Goal: Information Seeking & Learning: Learn about a topic

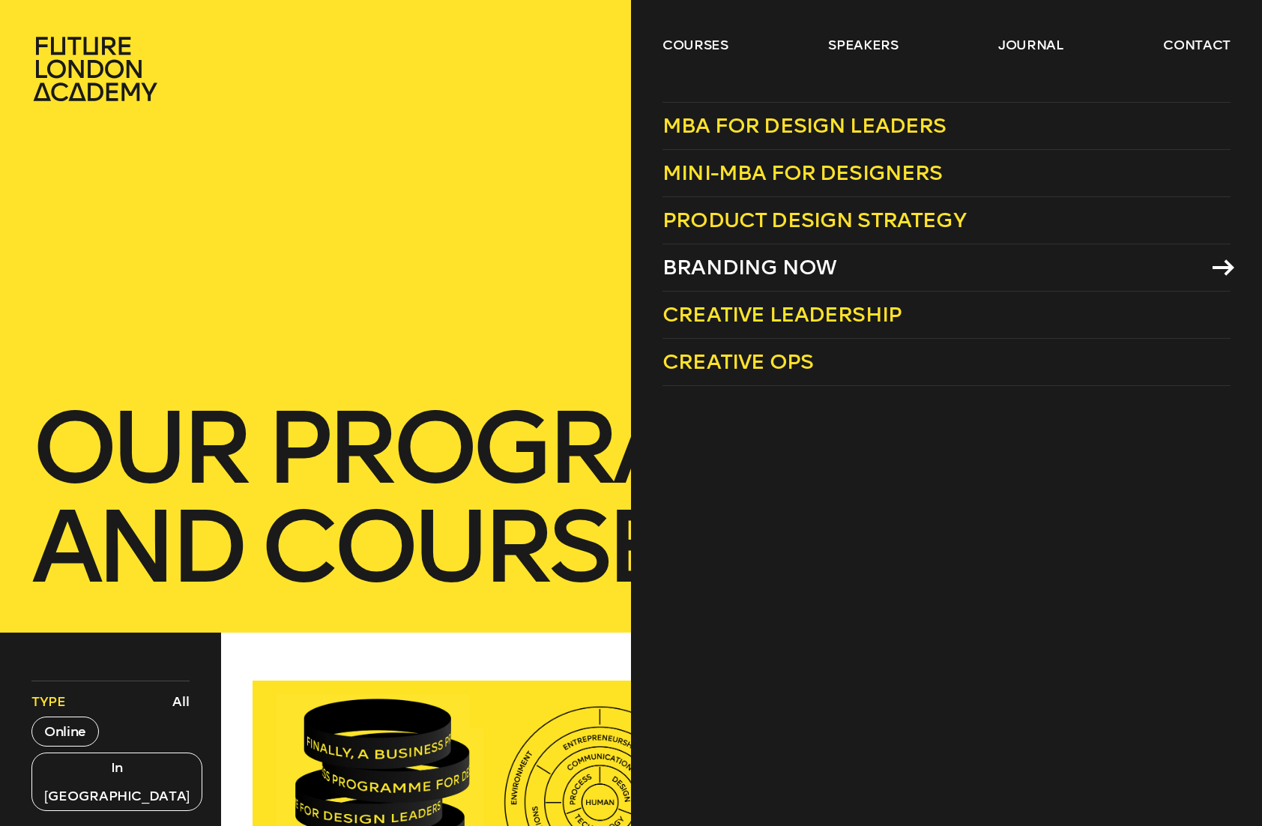
click at [752, 271] on span "Branding Now" at bounding box center [749, 267] width 174 height 25
click at [719, 43] on link "courses" at bounding box center [695, 45] width 66 height 18
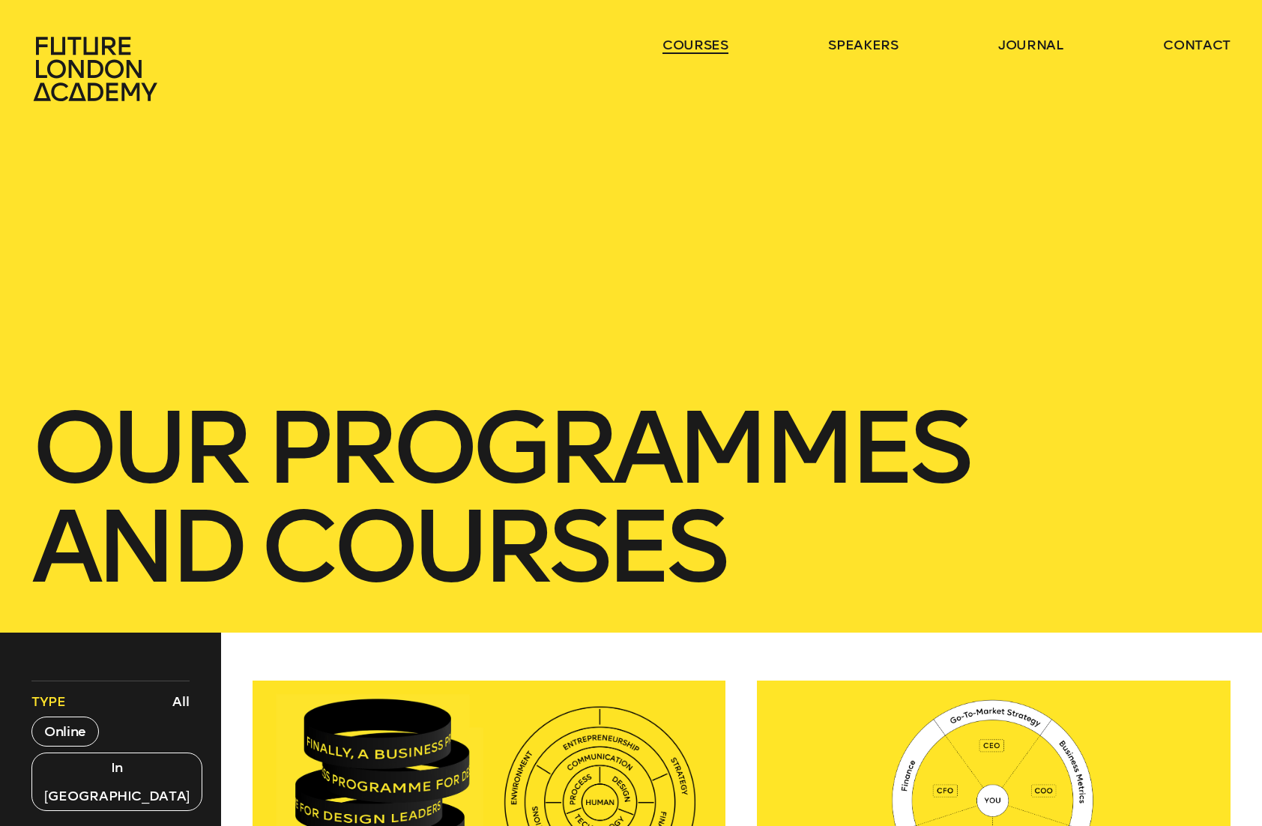
click at [697, 42] on link "courses" at bounding box center [695, 45] width 66 height 18
click at [659, 52] on div "courses speakers journal contact" at bounding box center [631, 69] width 1262 height 66
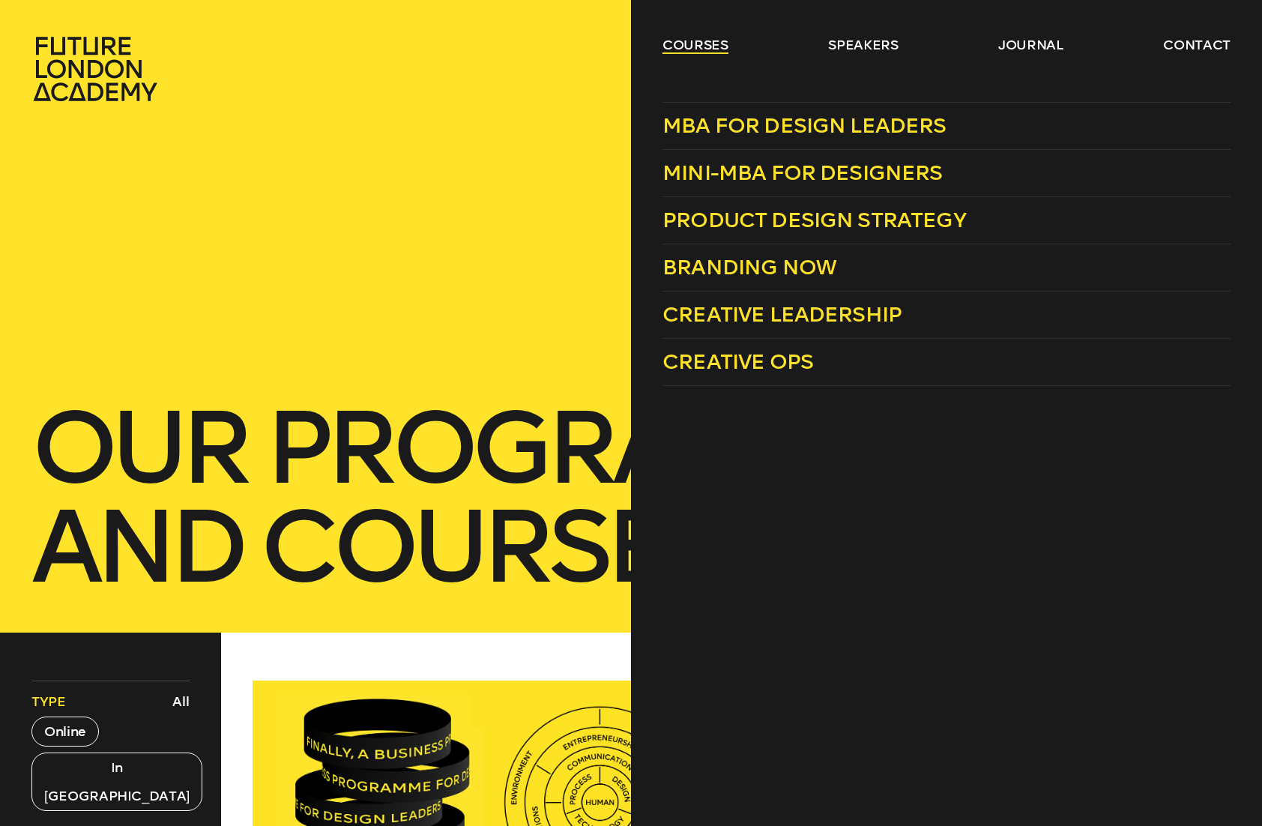
click at [693, 46] on link "courses" at bounding box center [695, 45] width 66 height 18
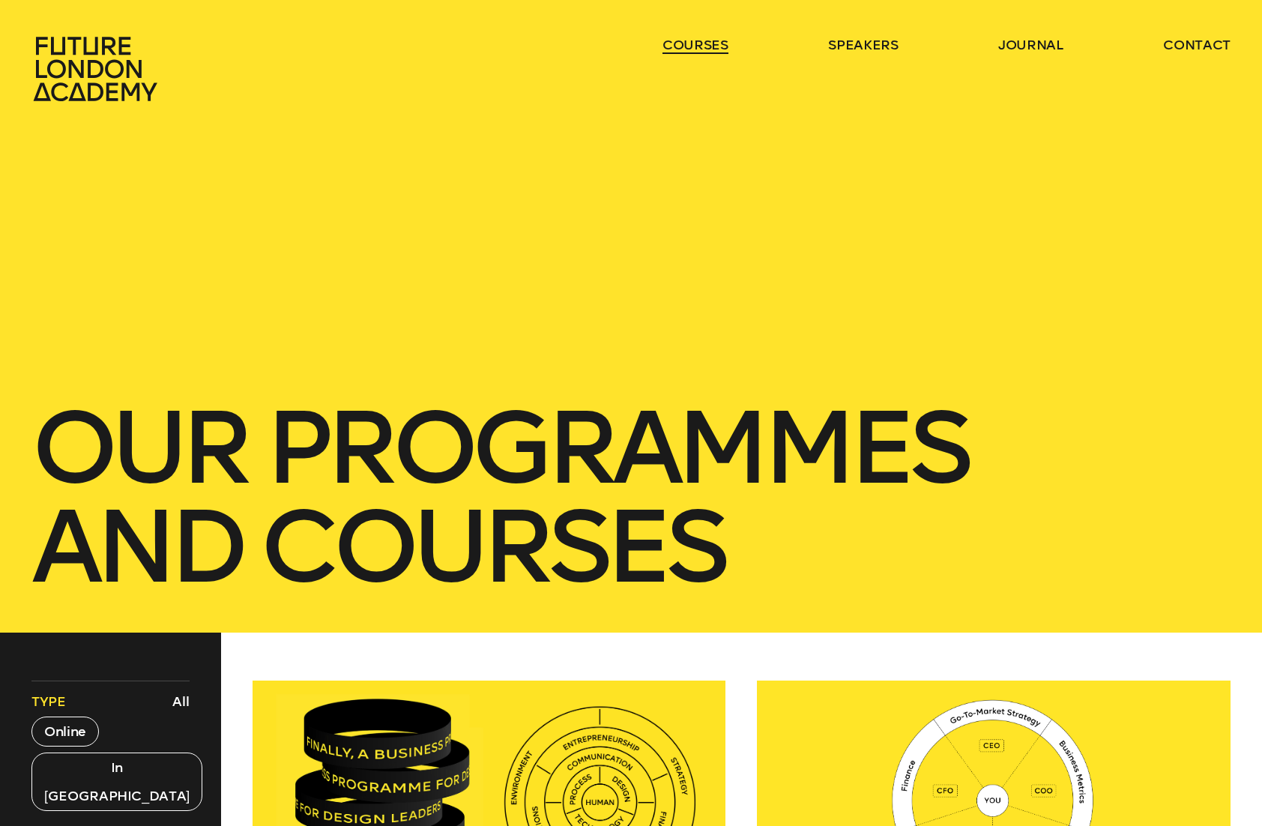
click at [693, 46] on link "courses" at bounding box center [695, 45] width 66 height 18
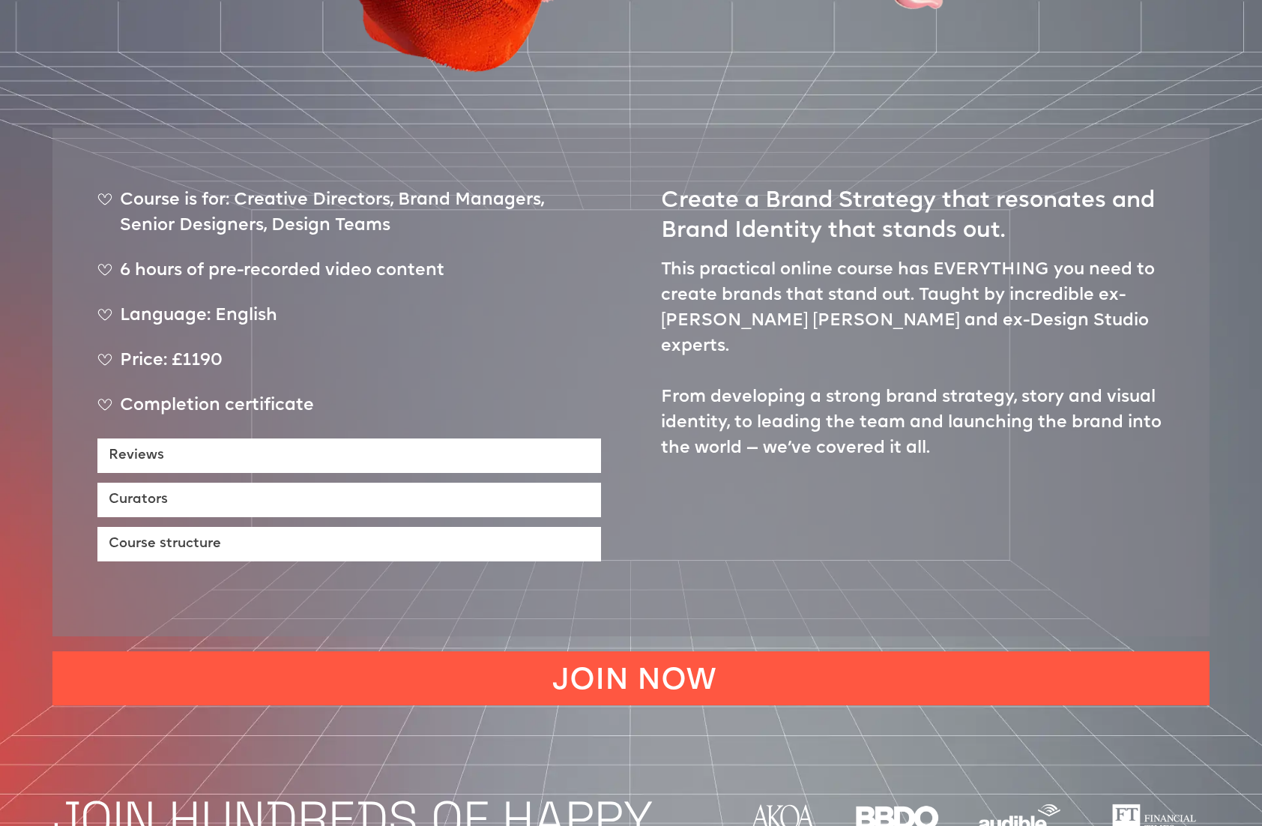
scroll to position [683, 0]
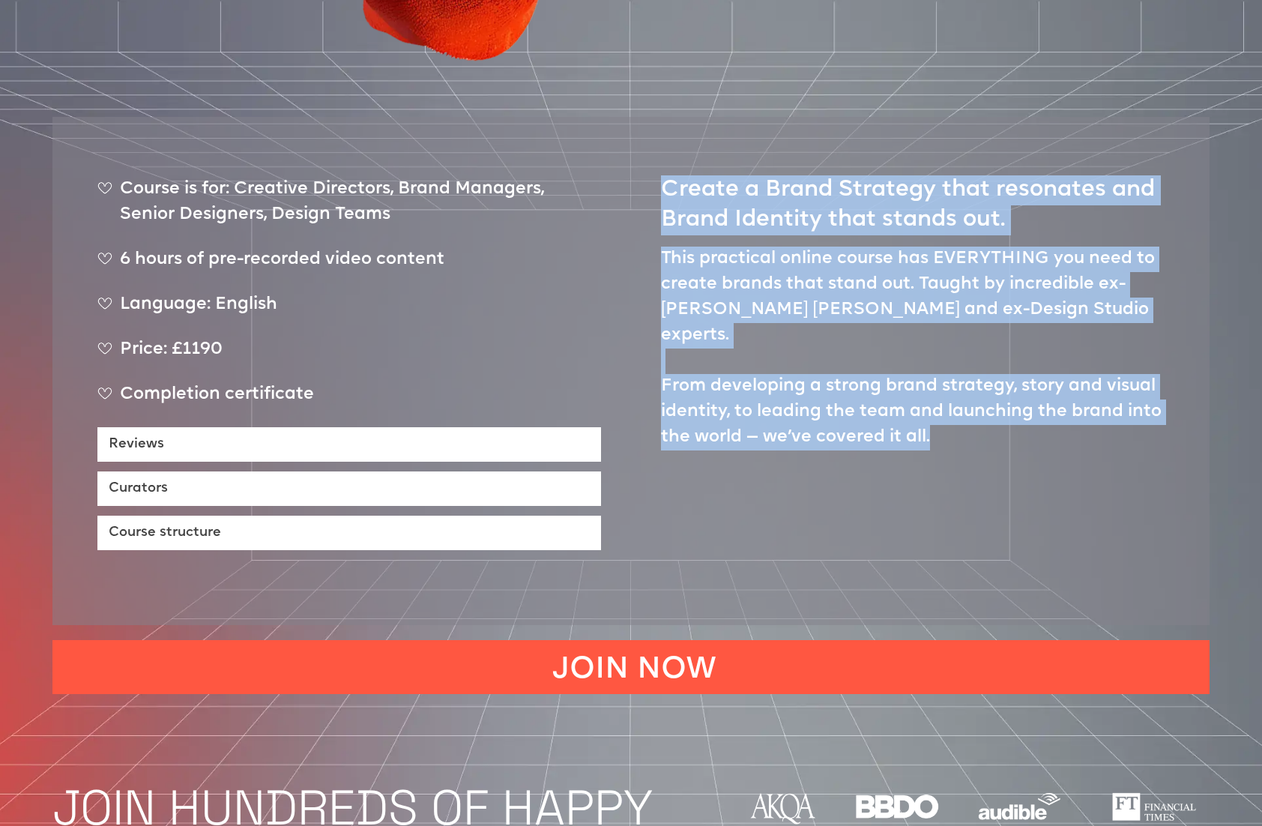
drag, startPoint x: 982, startPoint y: 351, endPoint x: 662, endPoint y: 138, distance: 384.1
click at [662, 162] on div "Create a Brand Strategy that resonates and Brand Identity that stands out. This…" at bounding box center [913, 356] width 504 height 388
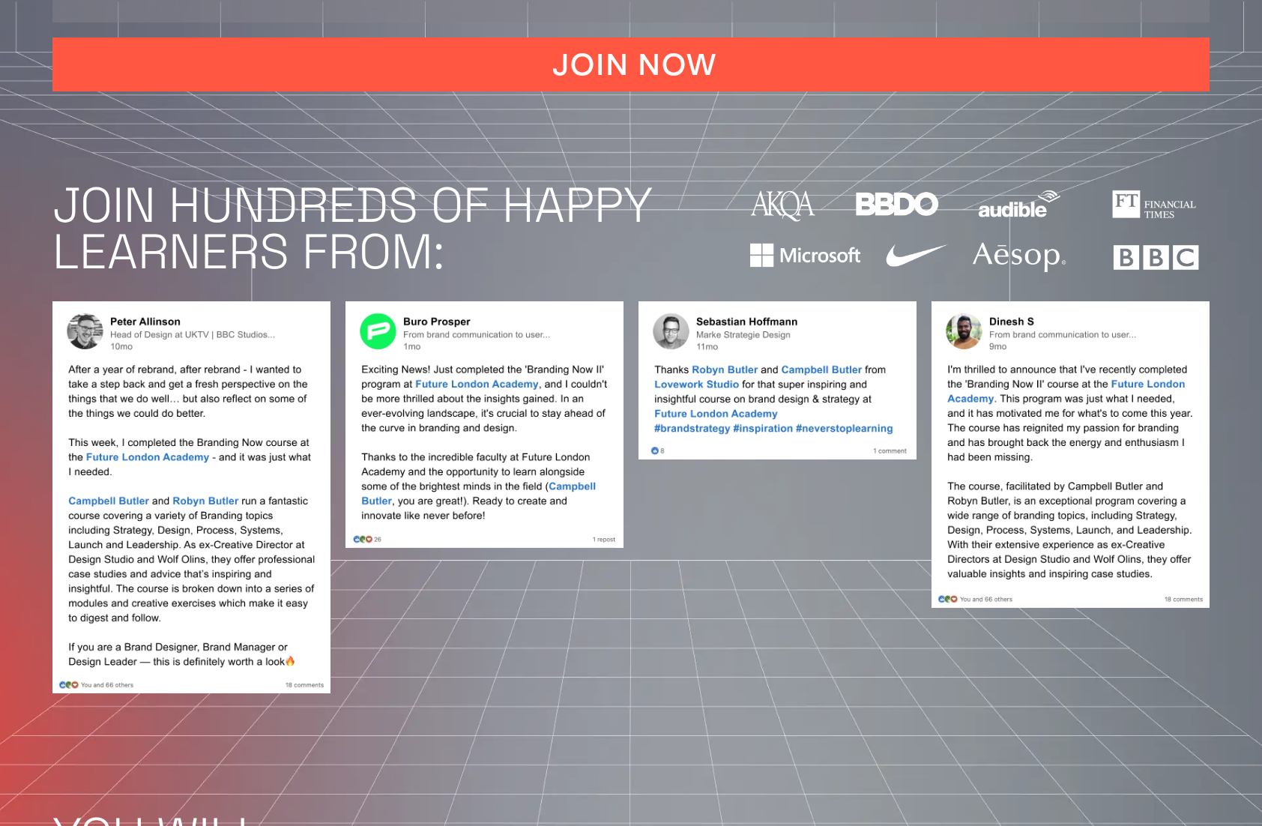
scroll to position [1288, 0]
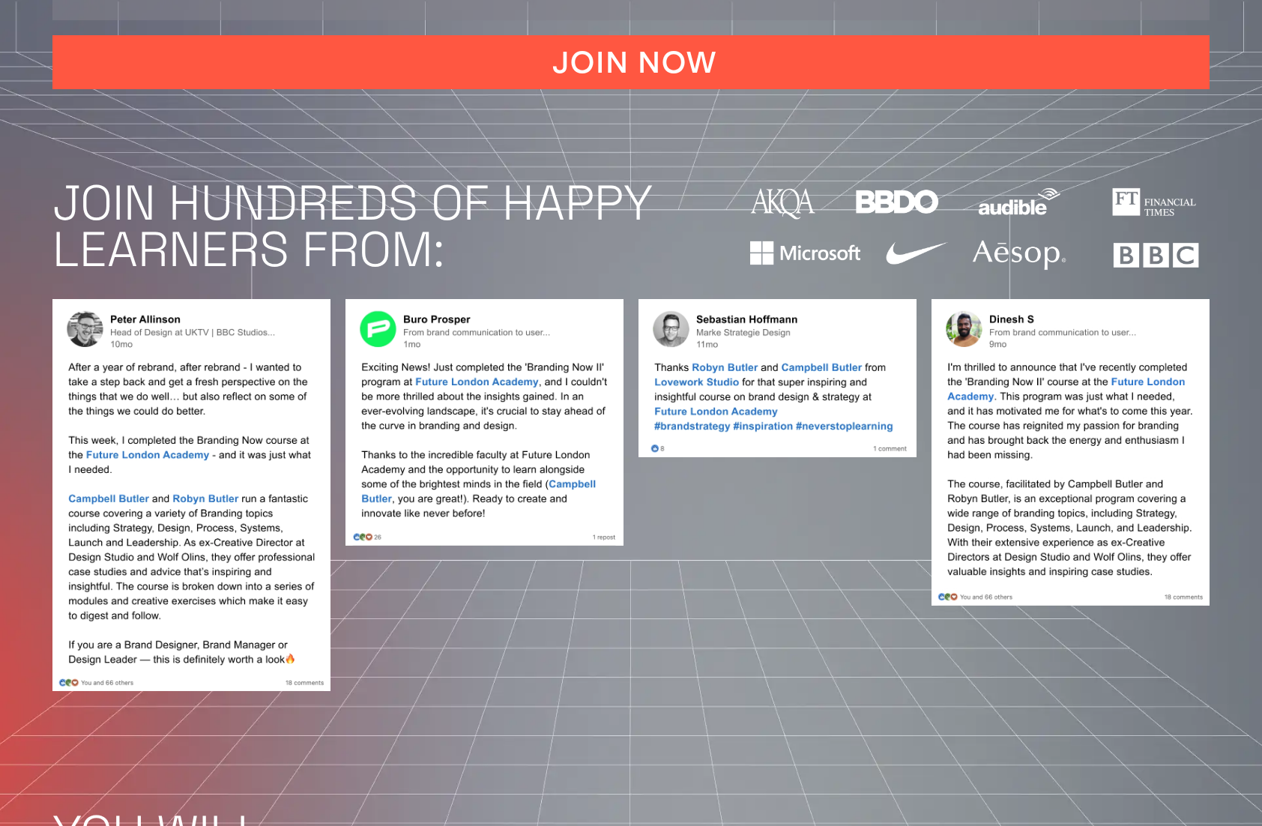
click at [599, 514] on div at bounding box center [484, 495] width 278 height 392
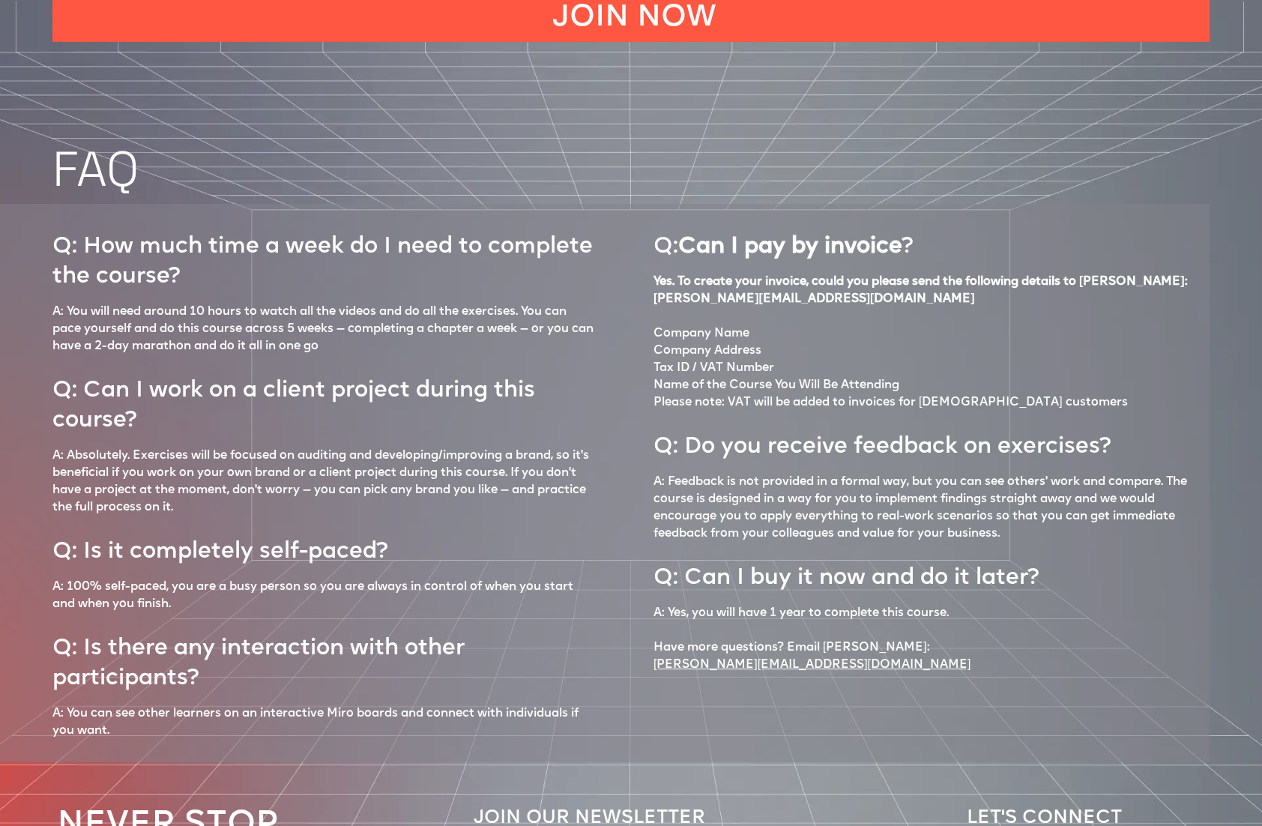
scroll to position [6295, 0]
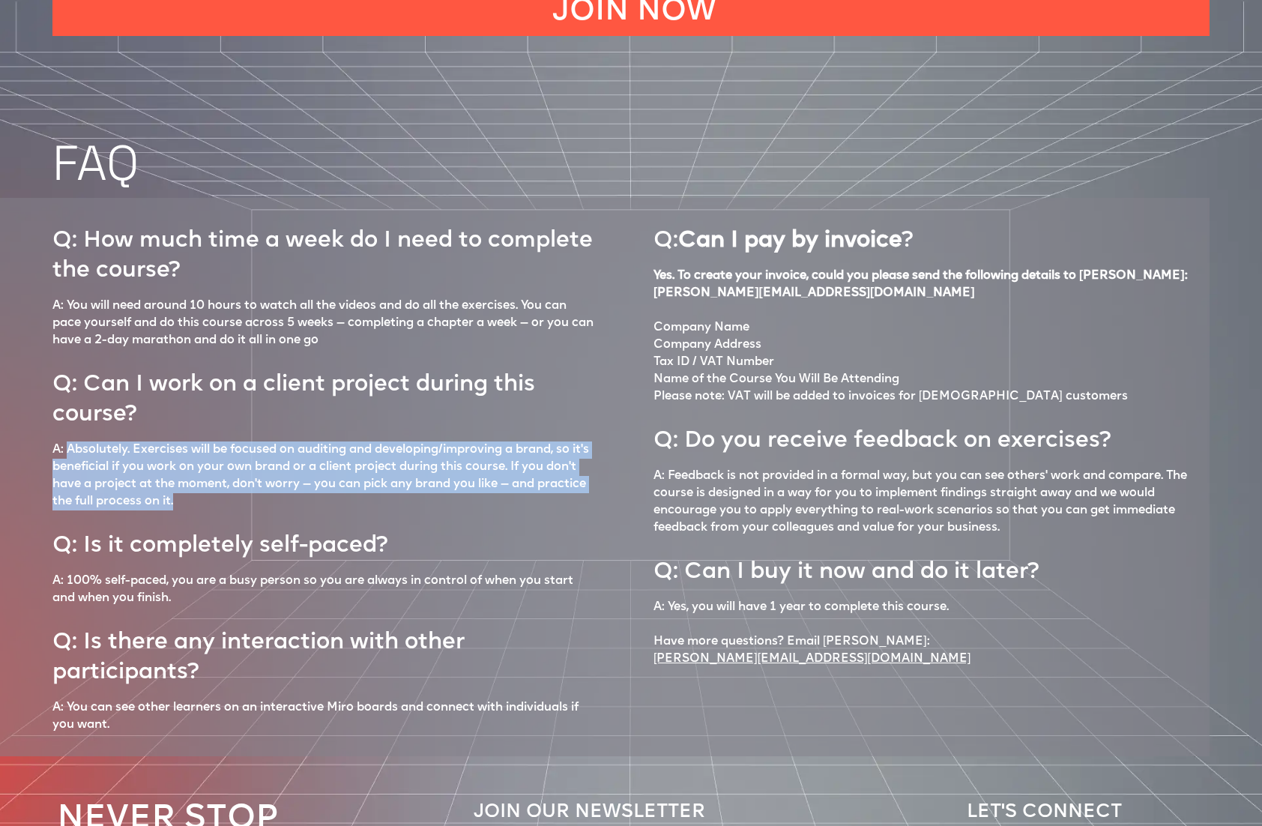
drag, startPoint x: 69, startPoint y: 372, endPoint x: 588, endPoint y: 417, distance: 520.5
click at [588, 441] on p "A: Absolutely. Exercises will be focused on auditing and developing/improving a…" at bounding box center [322, 475] width 541 height 69
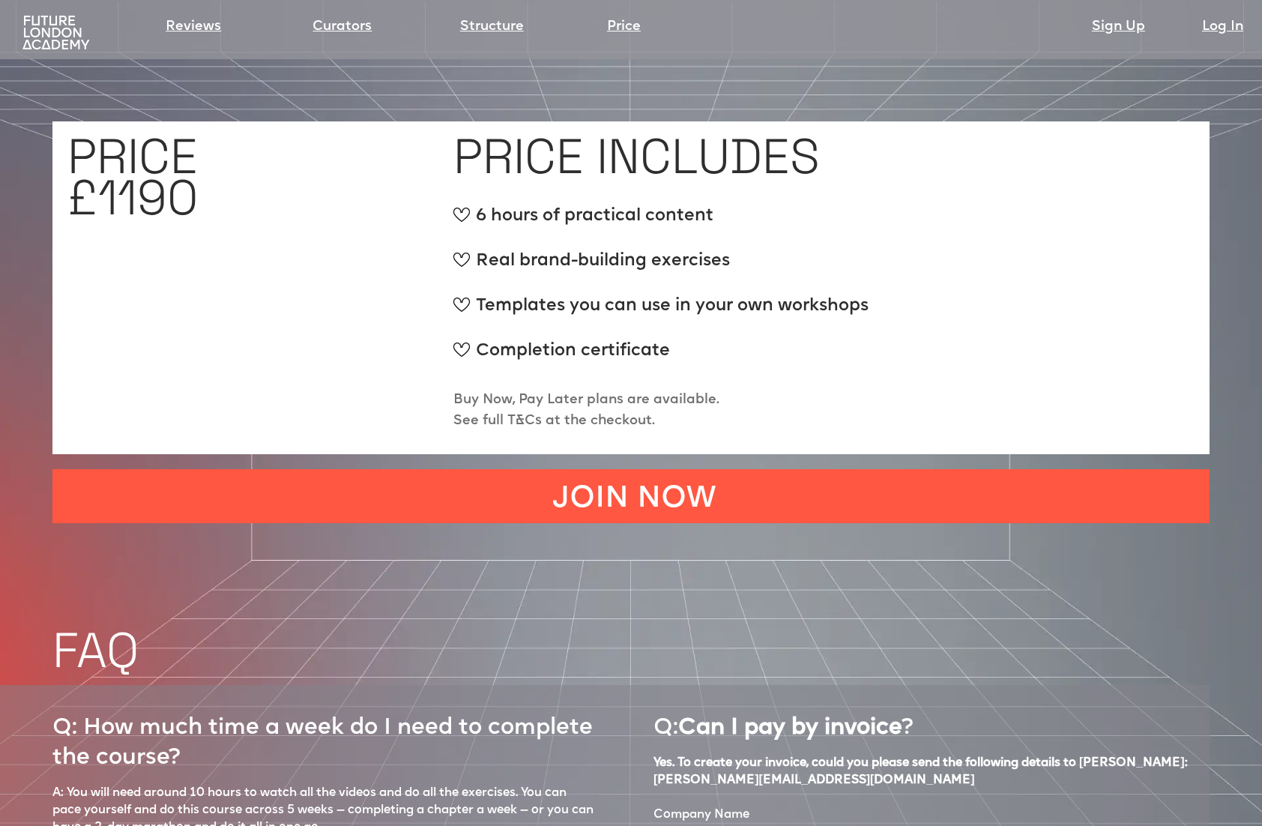
scroll to position [5909, 0]
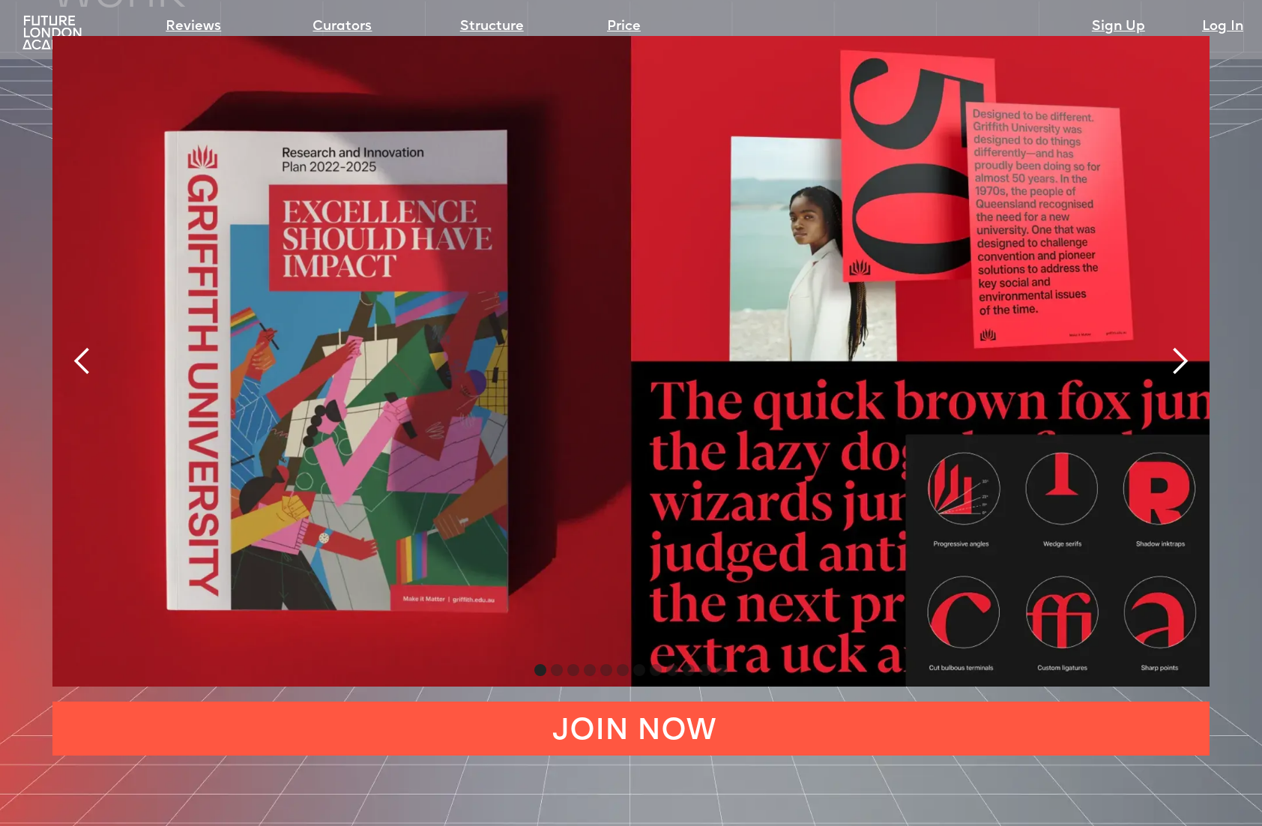
scroll to position [3189, 0]
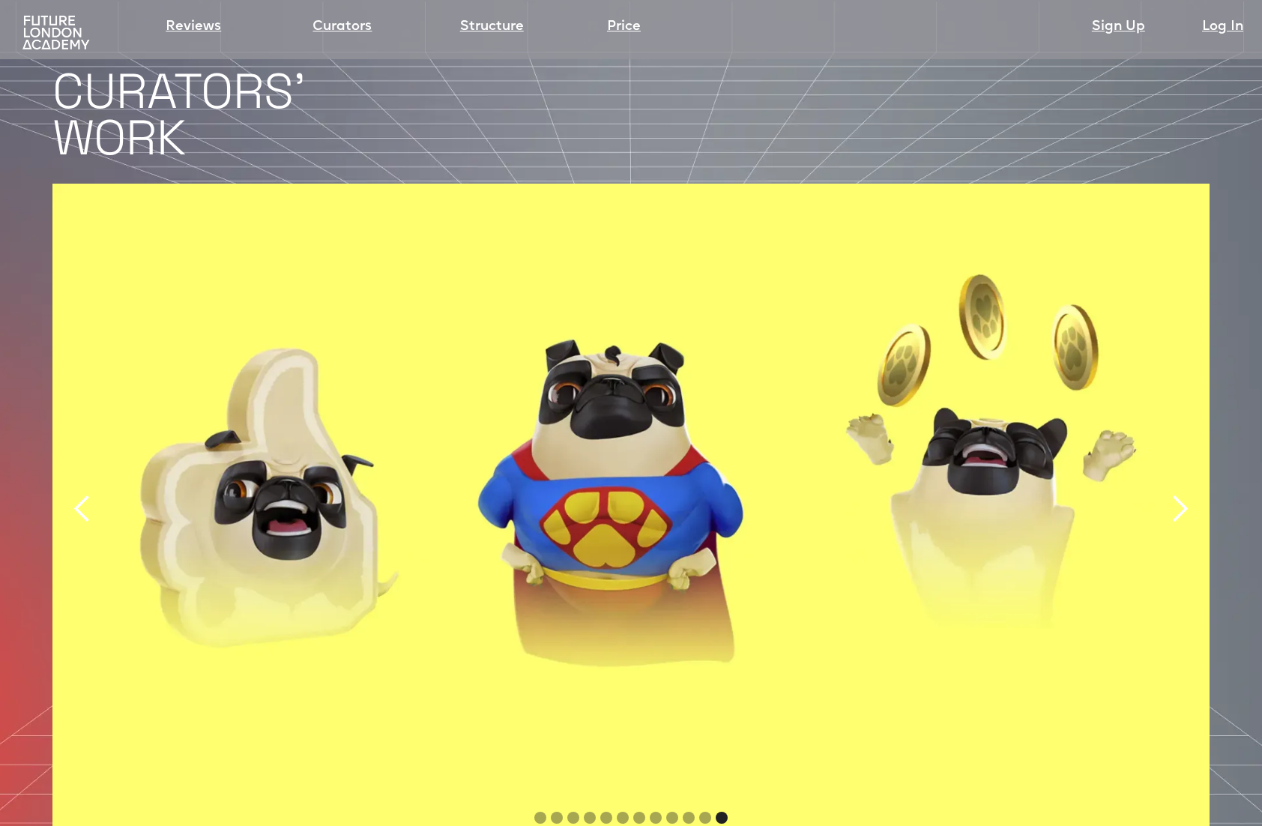
click at [1182, 494] on div "next slide" at bounding box center [1180, 509] width 30 height 30
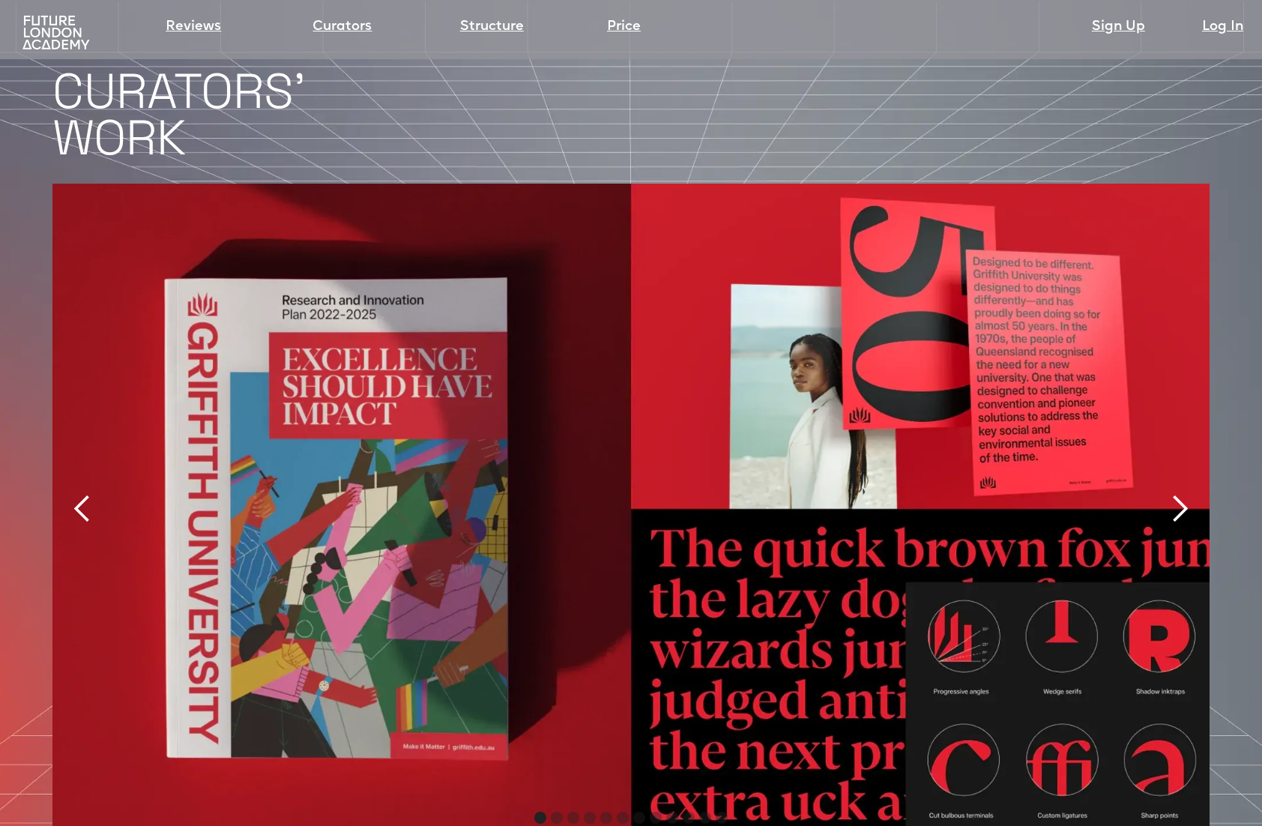
click at [1182, 494] on div "next slide" at bounding box center [1180, 509] width 30 height 30
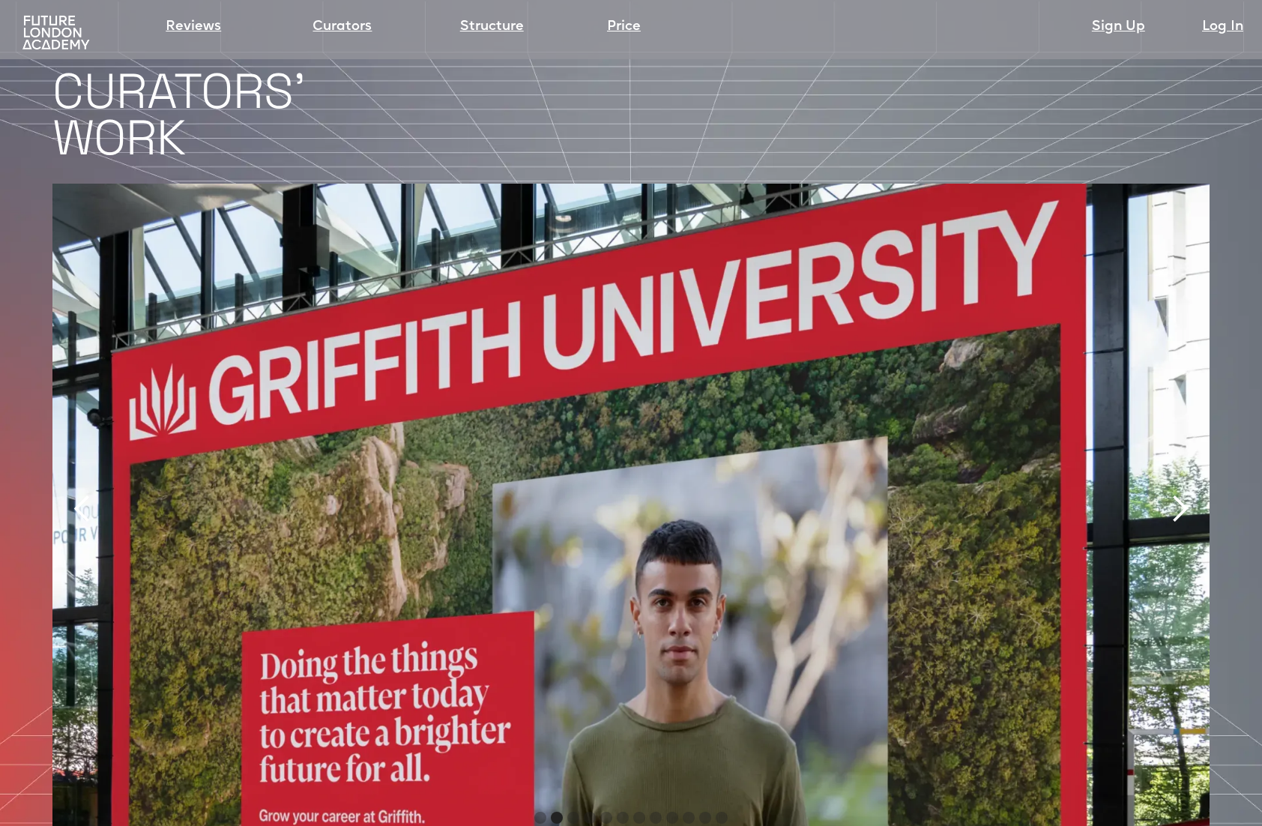
click at [1182, 494] on div "next slide" at bounding box center [1180, 509] width 30 height 30
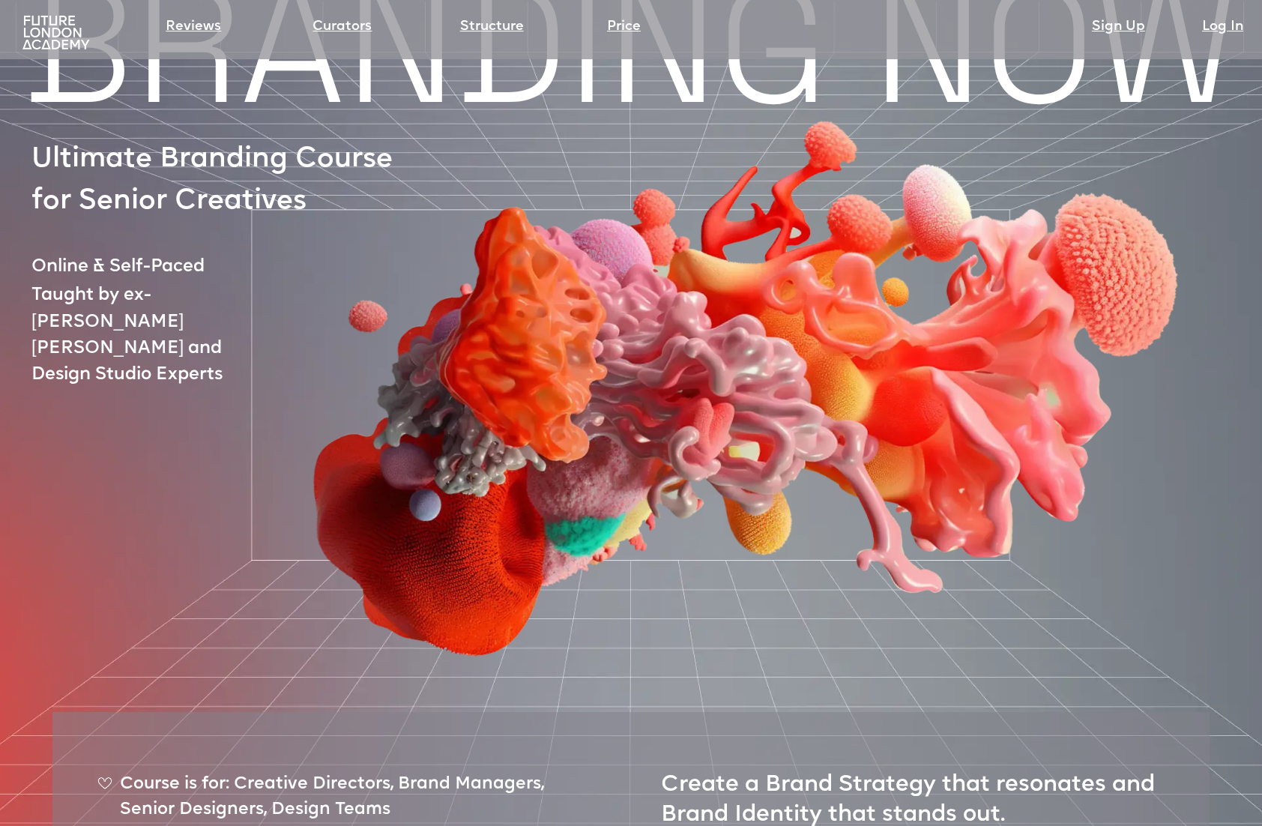
scroll to position [0, 0]
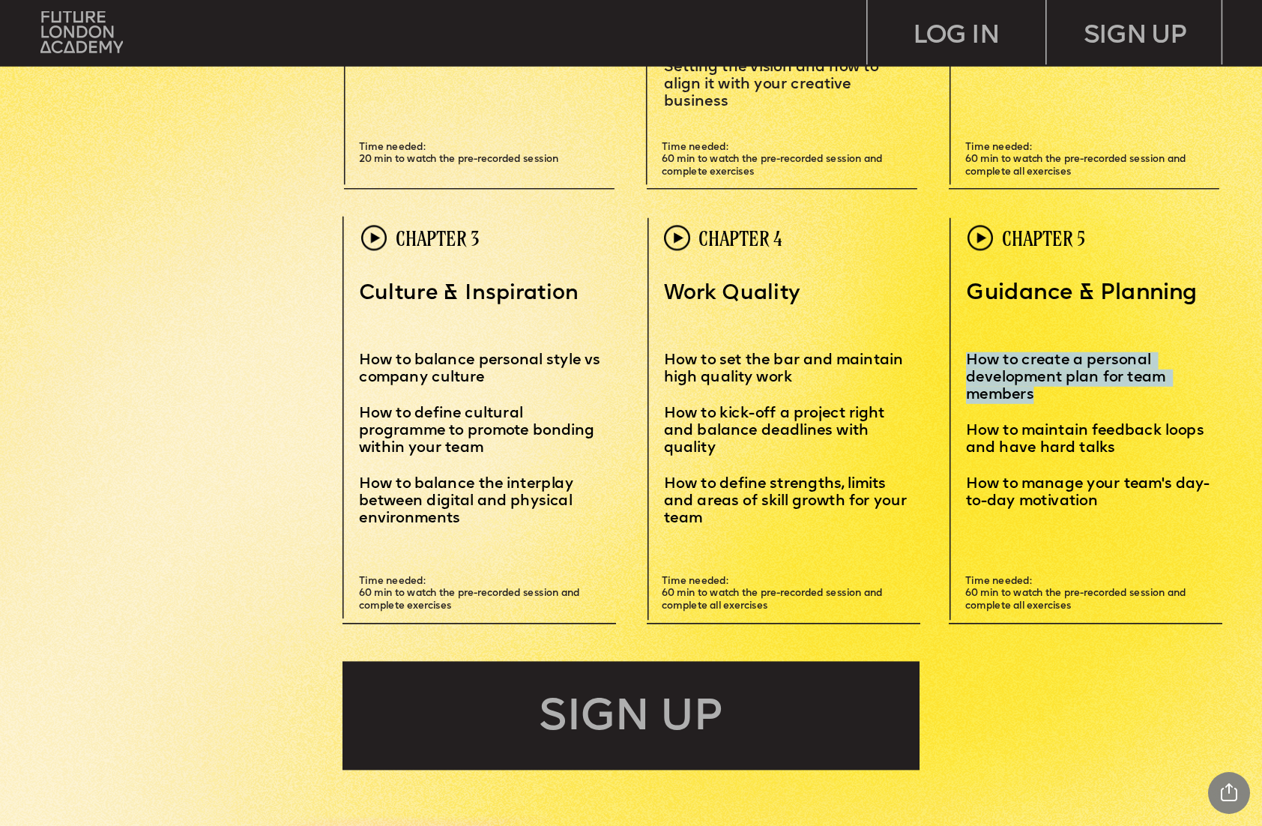
scroll to position [3995, 0]
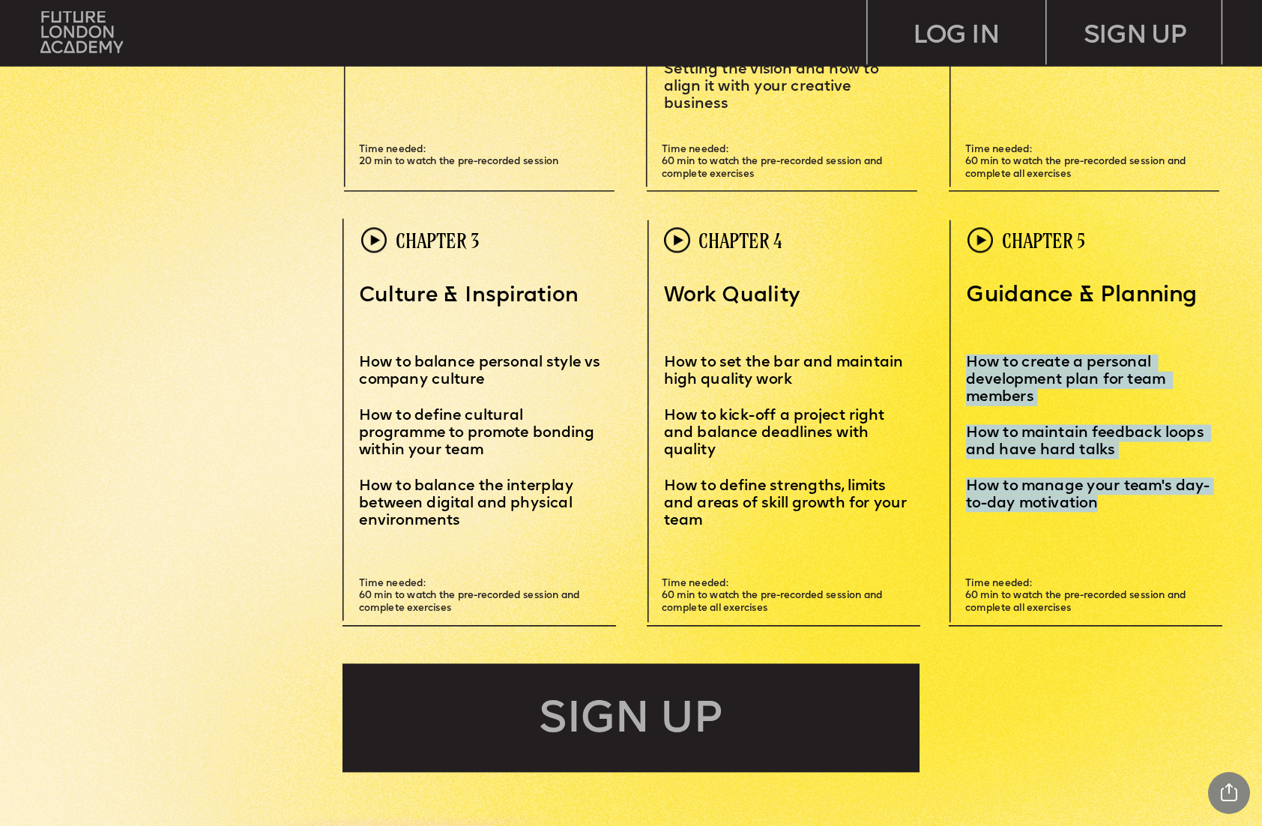
drag, startPoint x: 969, startPoint y: 360, endPoint x: 1096, endPoint y: 506, distance: 193.3
click at [1099, 507] on div "Guidance & Planning How to create a personal development plan for team members …" at bounding box center [1095, 397] width 258 height 229
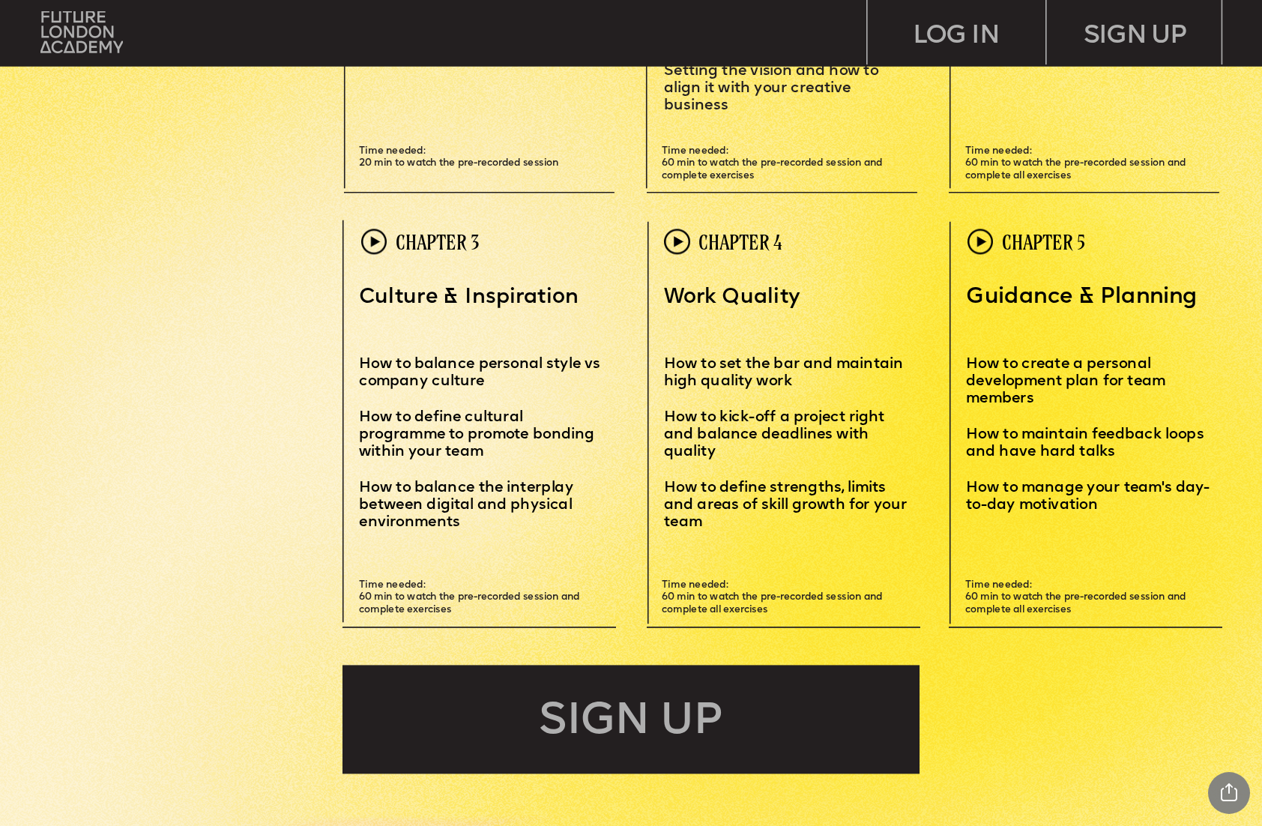
drag, startPoint x: 1094, startPoint y: 537, endPoint x: 1118, endPoint y: 570, distance: 41.4
click at [1117, 567] on div "Leadersh i p i s a sk i ll – and you can MASTER i T Learn how to motivate, mana…" at bounding box center [631, 303] width 1262 height 8593
click at [1117, 570] on div "Leadersh i p i s a sk i ll – and you can MASTER i T Learn how to motivate, mana…" at bounding box center [631, 303] width 1262 height 8593
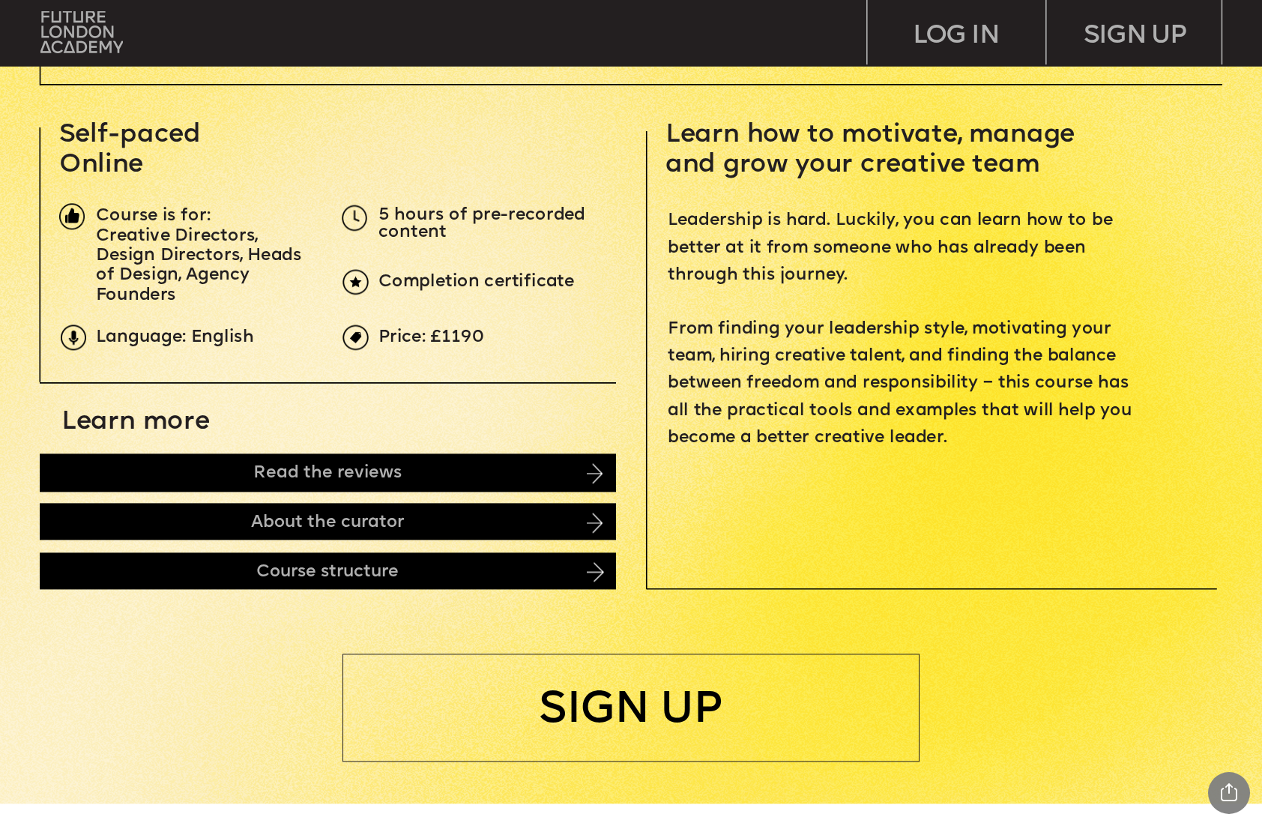
scroll to position [0, 0]
